Goal: Navigation & Orientation: Find specific page/section

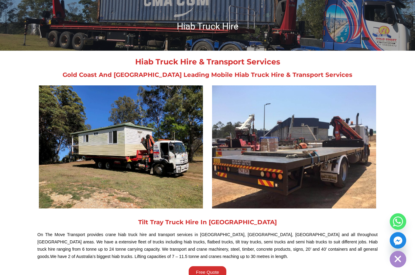
scroll to position [63, 0]
click at [353, 123] on img at bounding box center [294, 147] width 164 height 123
click at [346, 132] on img at bounding box center [294, 146] width 164 height 123
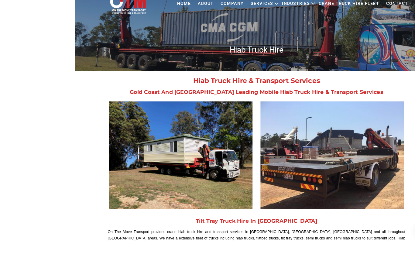
scroll to position [15, 0]
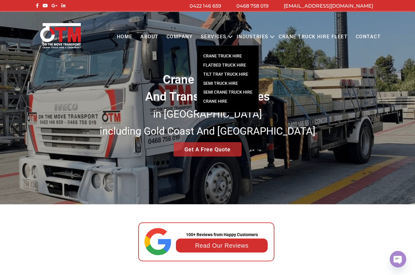
click at [229, 57] on link "CRANE TRUCK HIRE" at bounding box center [227, 56] width 61 height 9
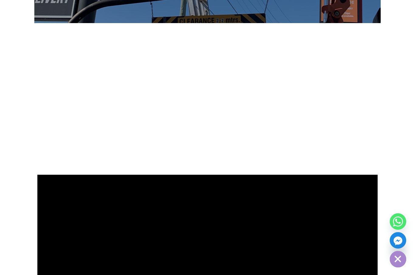
scroll to position [486, 0]
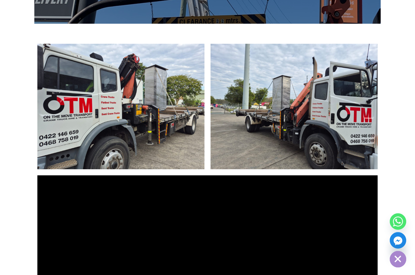
click at [346, 93] on img at bounding box center [293, 106] width 167 height 125
click at [348, 93] on img at bounding box center [293, 106] width 167 height 125
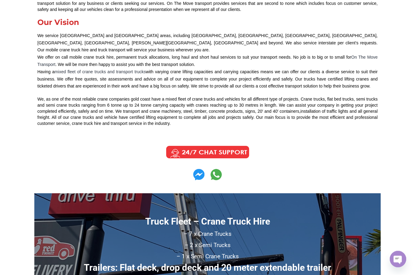
scroll to position [0, 0]
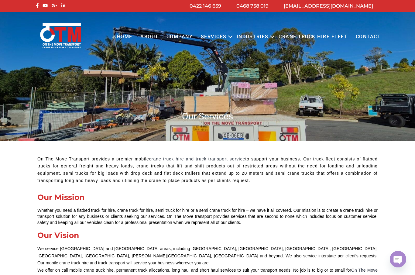
click at [114, 38] on link "Home" at bounding box center [124, 37] width 23 height 17
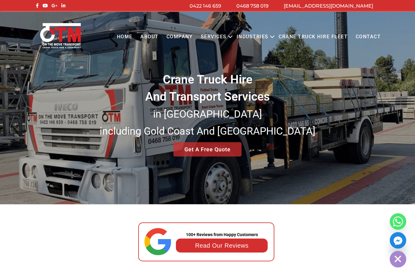
click at [369, 38] on link "Contact" at bounding box center [367, 37] width 33 height 17
